Goal: Entertainment & Leisure: Consume media (video, audio)

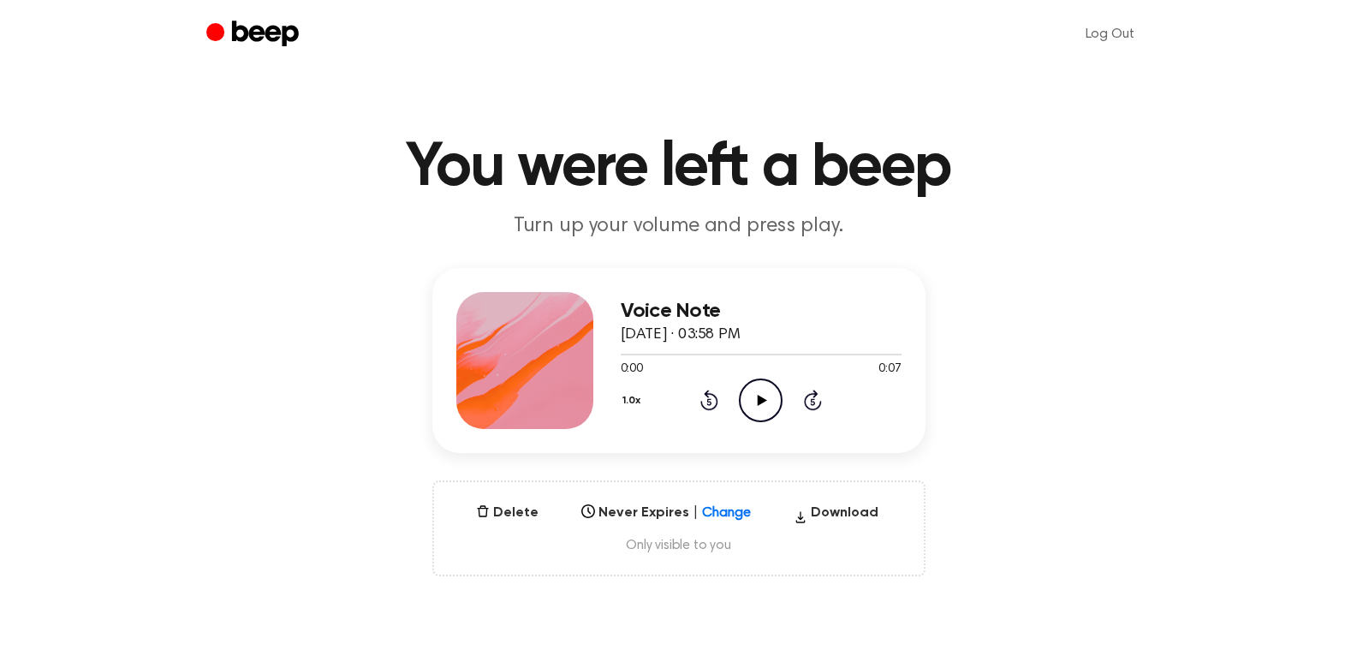
click at [752, 398] on icon "Play Audio" at bounding box center [761, 401] width 44 height 44
click at [763, 398] on icon at bounding box center [762, 400] width 9 height 11
click at [768, 404] on icon "Play Audio" at bounding box center [761, 401] width 44 height 44
click at [774, 408] on icon "Play Audio" at bounding box center [761, 401] width 44 height 44
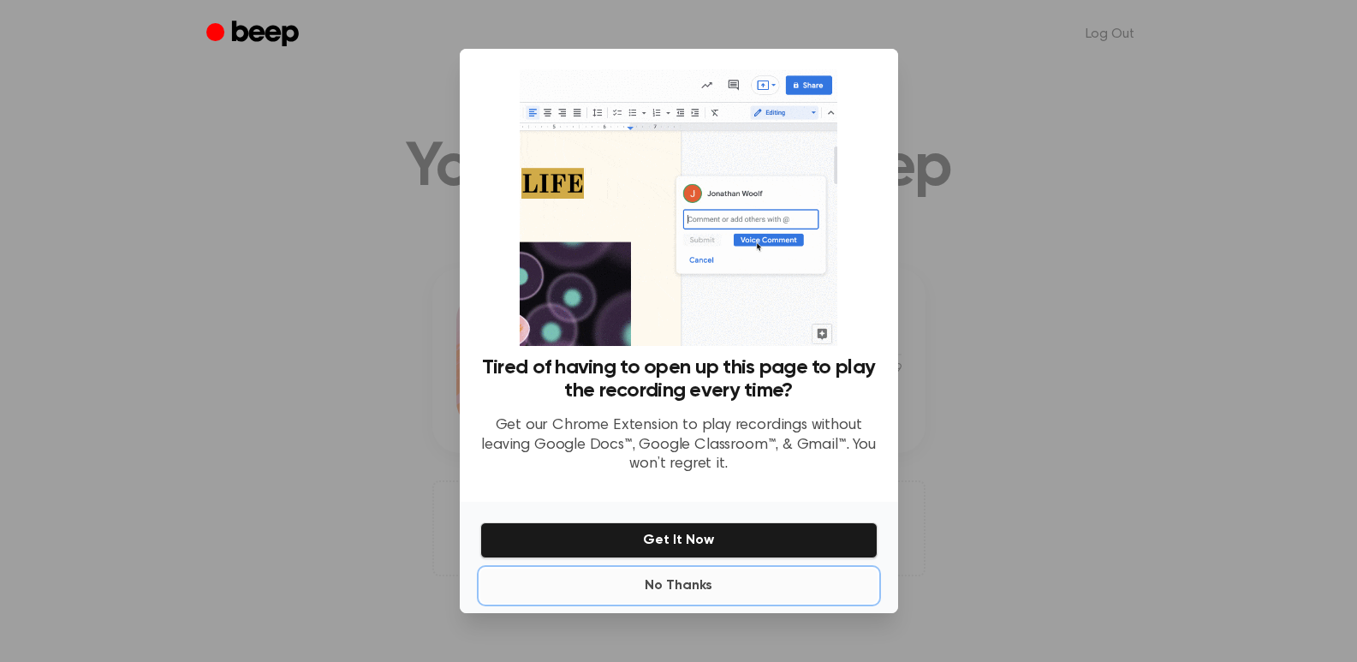
click at [672, 588] on button "No Thanks" at bounding box center [678, 586] width 397 height 34
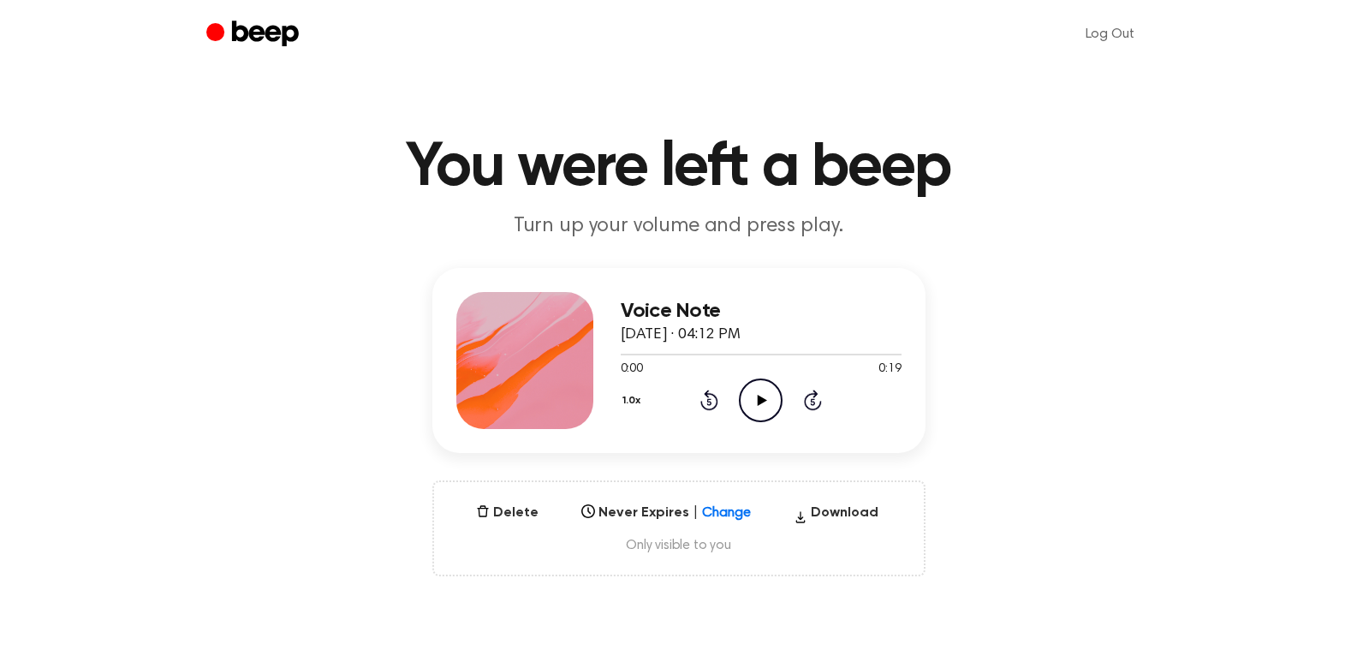
click at [776, 401] on icon "Play Audio" at bounding box center [761, 401] width 44 height 44
click at [767, 410] on icon "Play Audio" at bounding box center [761, 401] width 44 height 44
click at [741, 404] on circle at bounding box center [761, 400] width 42 height 42
click at [761, 406] on icon "Play Audio" at bounding box center [761, 401] width 44 height 44
click at [764, 401] on icon at bounding box center [762, 400] width 9 height 11
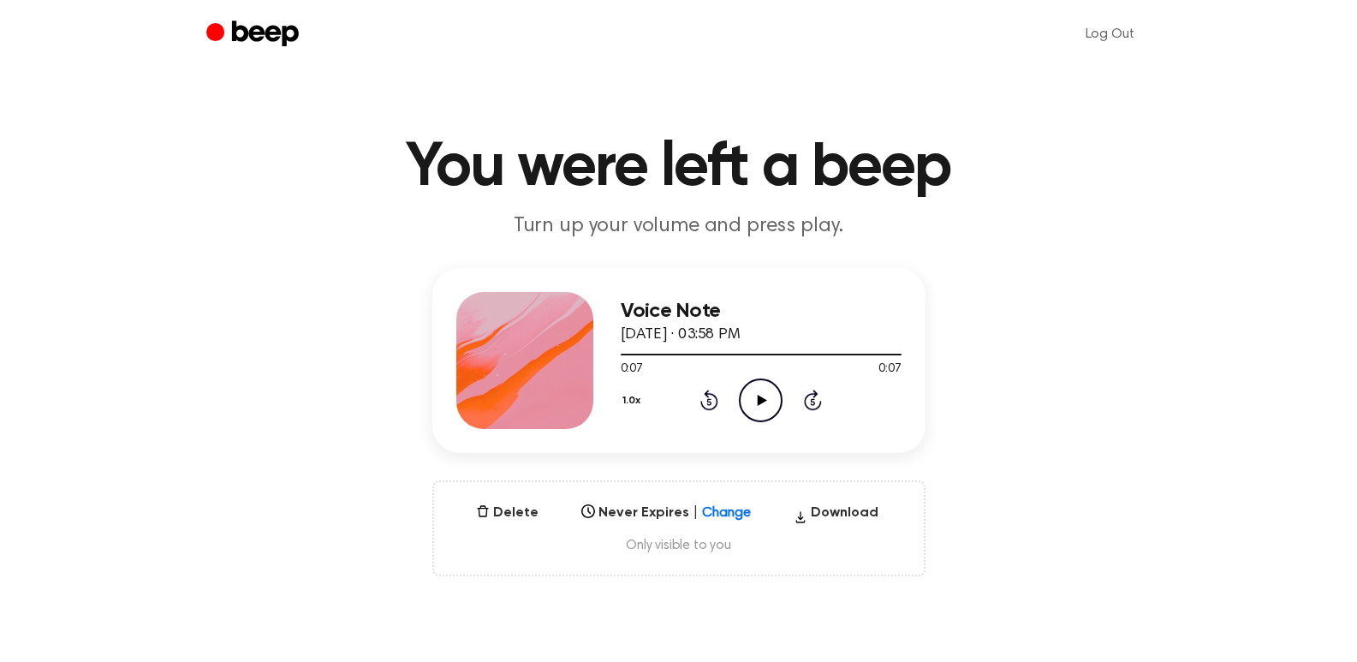
click at [764, 401] on icon at bounding box center [762, 400] width 9 height 11
click at [761, 405] on icon "Play Audio" at bounding box center [761, 401] width 44 height 44
click at [765, 401] on icon at bounding box center [762, 400] width 9 height 11
click at [761, 401] on icon at bounding box center [762, 400] width 9 height 11
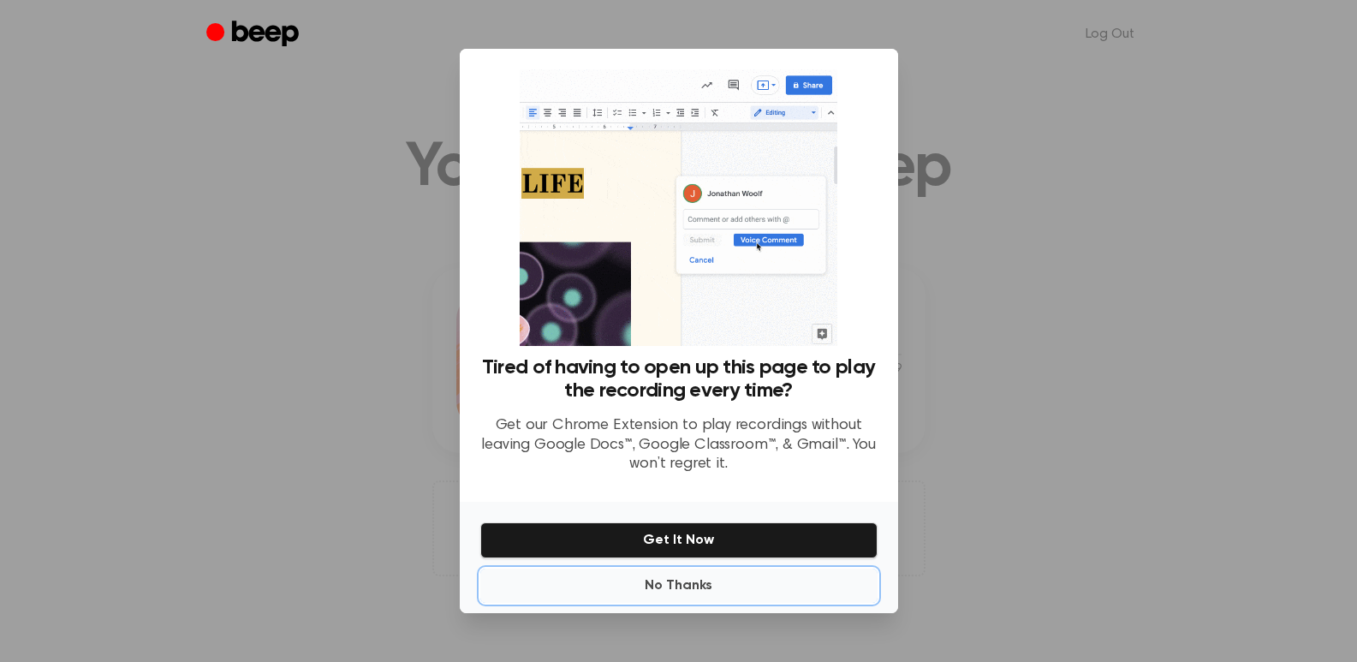
click at [701, 584] on button "No Thanks" at bounding box center [678, 586] width 397 height 34
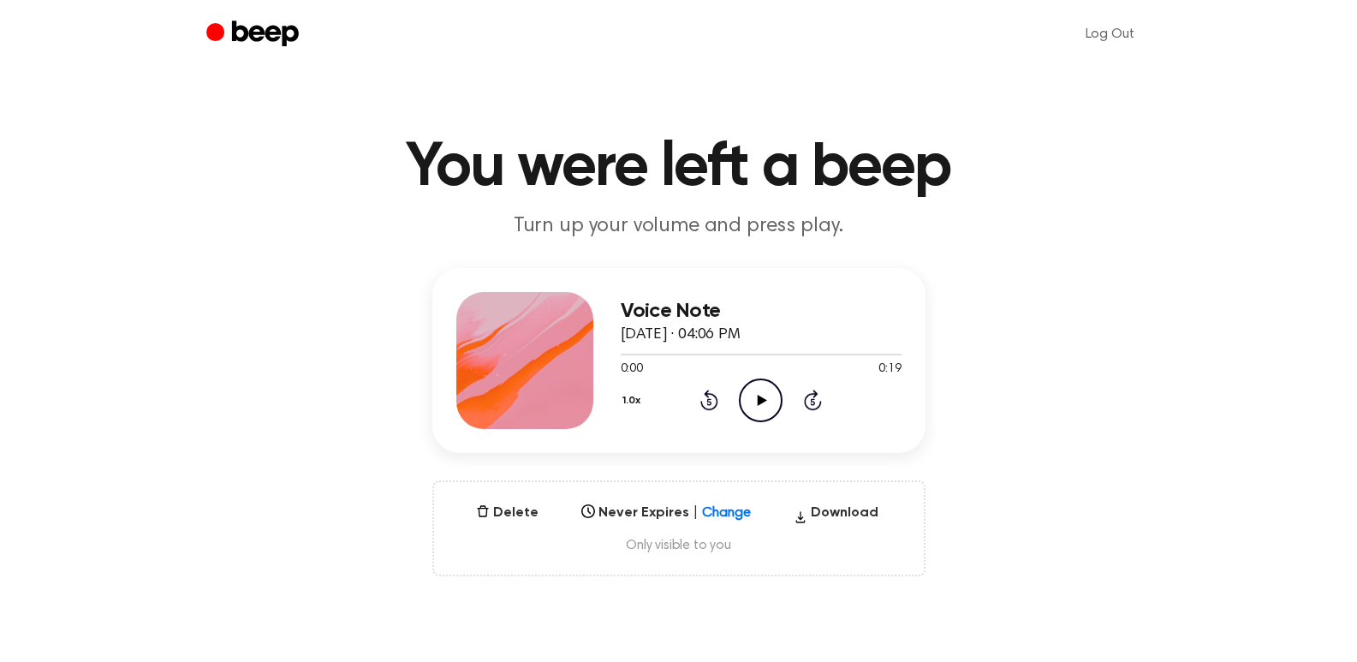
click at [763, 401] on icon at bounding box center [762, 400] width 9 height 11
click at [766, 400] on icon at bounding box center [762, 400] width 9 height 11
click at [767, 398] on icon "Play Audio" at bounding box center [761, 401] width 44 height 44
click at [762, 399] on icon at bounding box center [762, 400] width 9 height 11
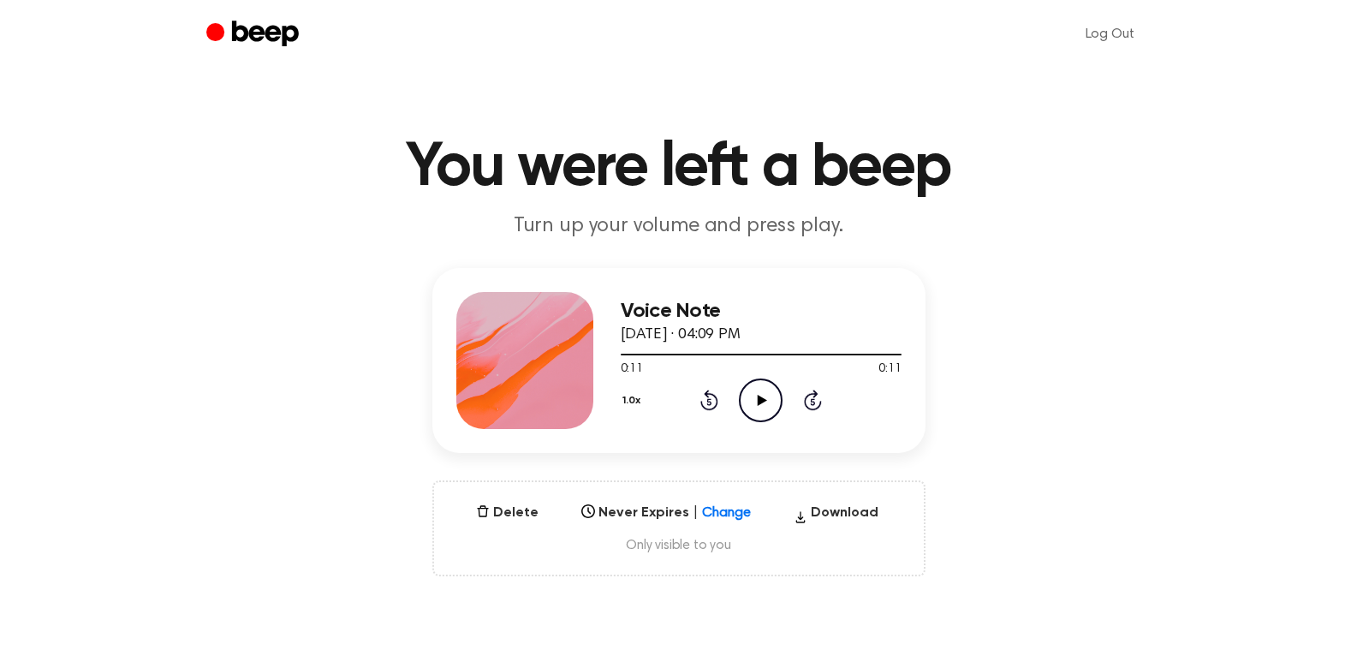
click at [762, 414] on icon "Play Audio" at bounding box center [761, 401] width 44 height 44
click at [762, 399] on icon at bounding box center [762, 400] width 9 height 11
click at [765, 394] on icon "Play Audio" at bounding box center [761, 401] width 44 height 44
click at [749, 398] on icon "Play Audio" at bounding box center [761, 401] width 44 height 44
click at [761, 404] on icon "Play Audio" at bounding box center [761, 401] width 44 height 44
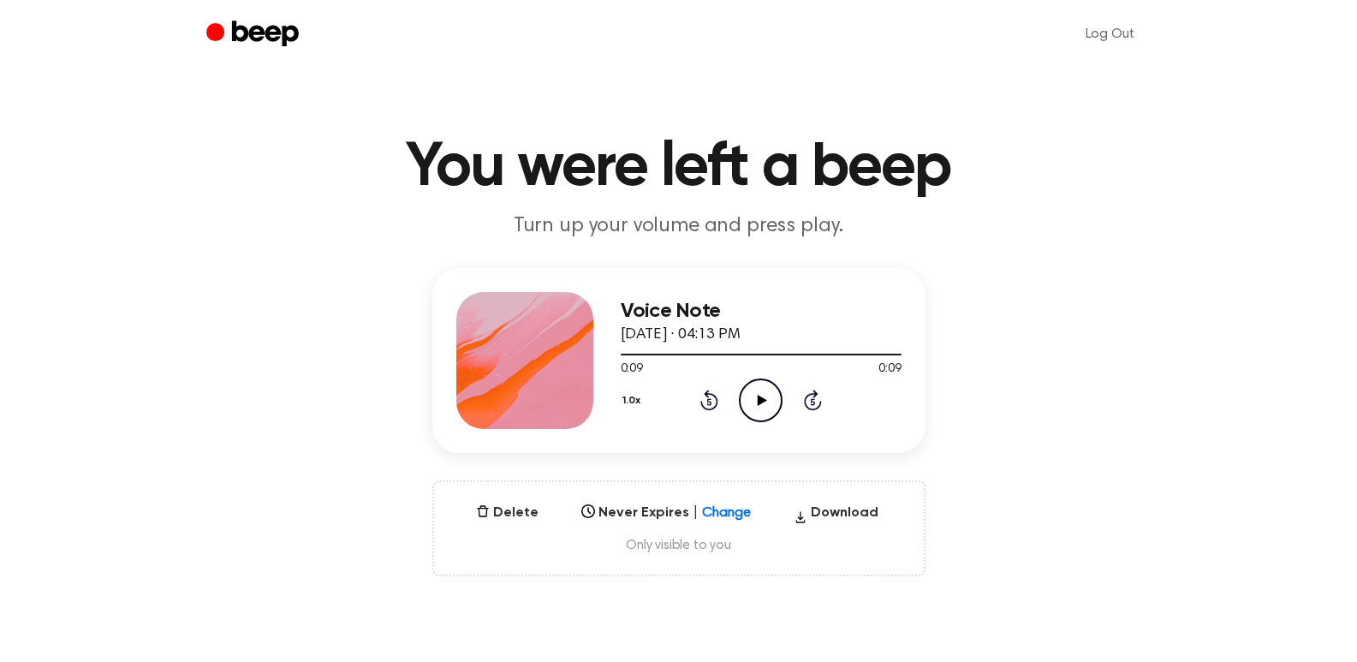
click at [749, 403] on icon "Play Audio" at bounding box center [761, 401] width 44 height 44
click at [762, 389] on icon "Play Audio" at bounding box center [761, 401] width 44 height 44
click at [752, 385] on icon "Play Audio" at bounding box center [761, 401] width 44 height 44
